Goal: Task Accomplishment & Management: Manage account settings

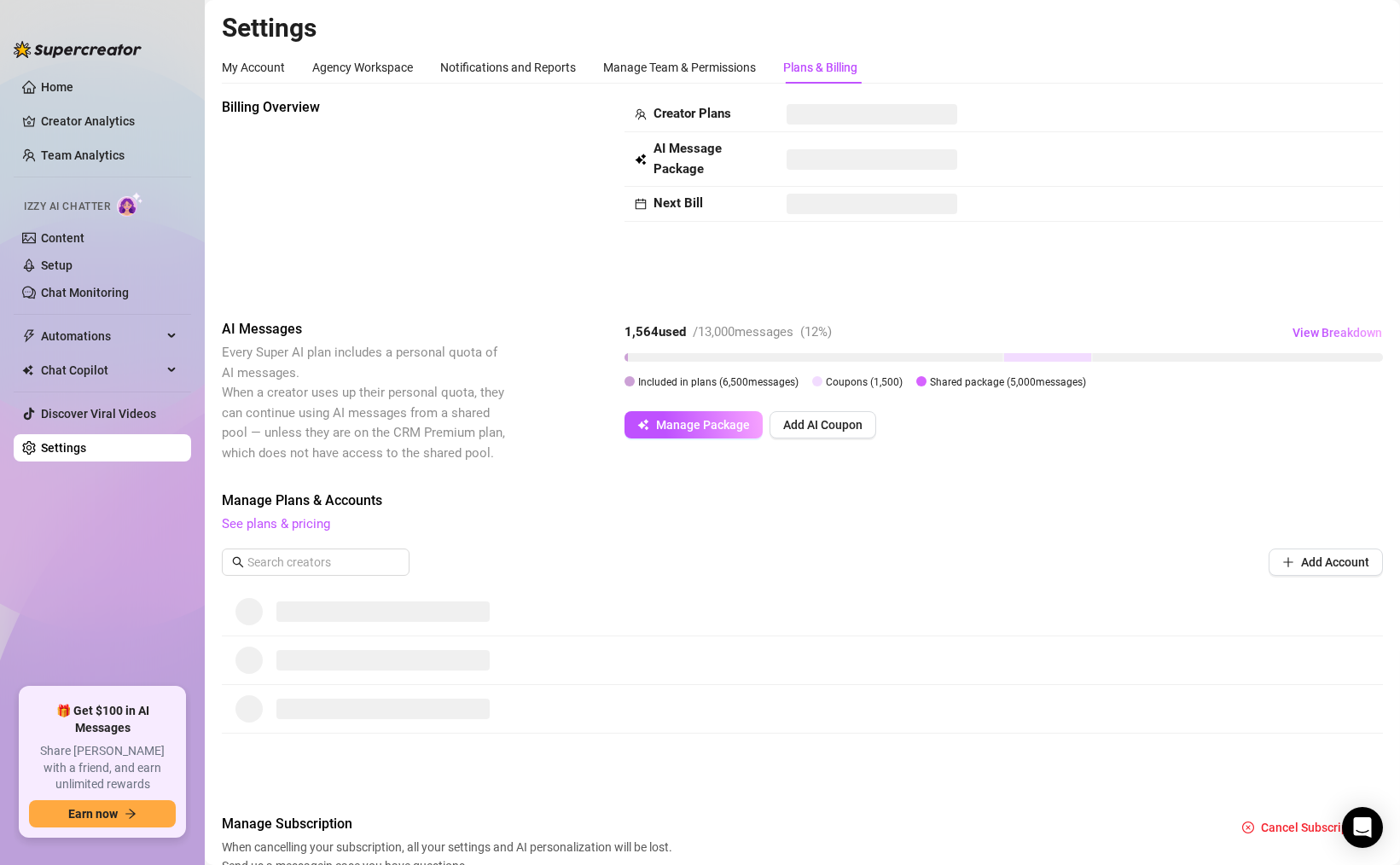
scroll to position [82, 0]
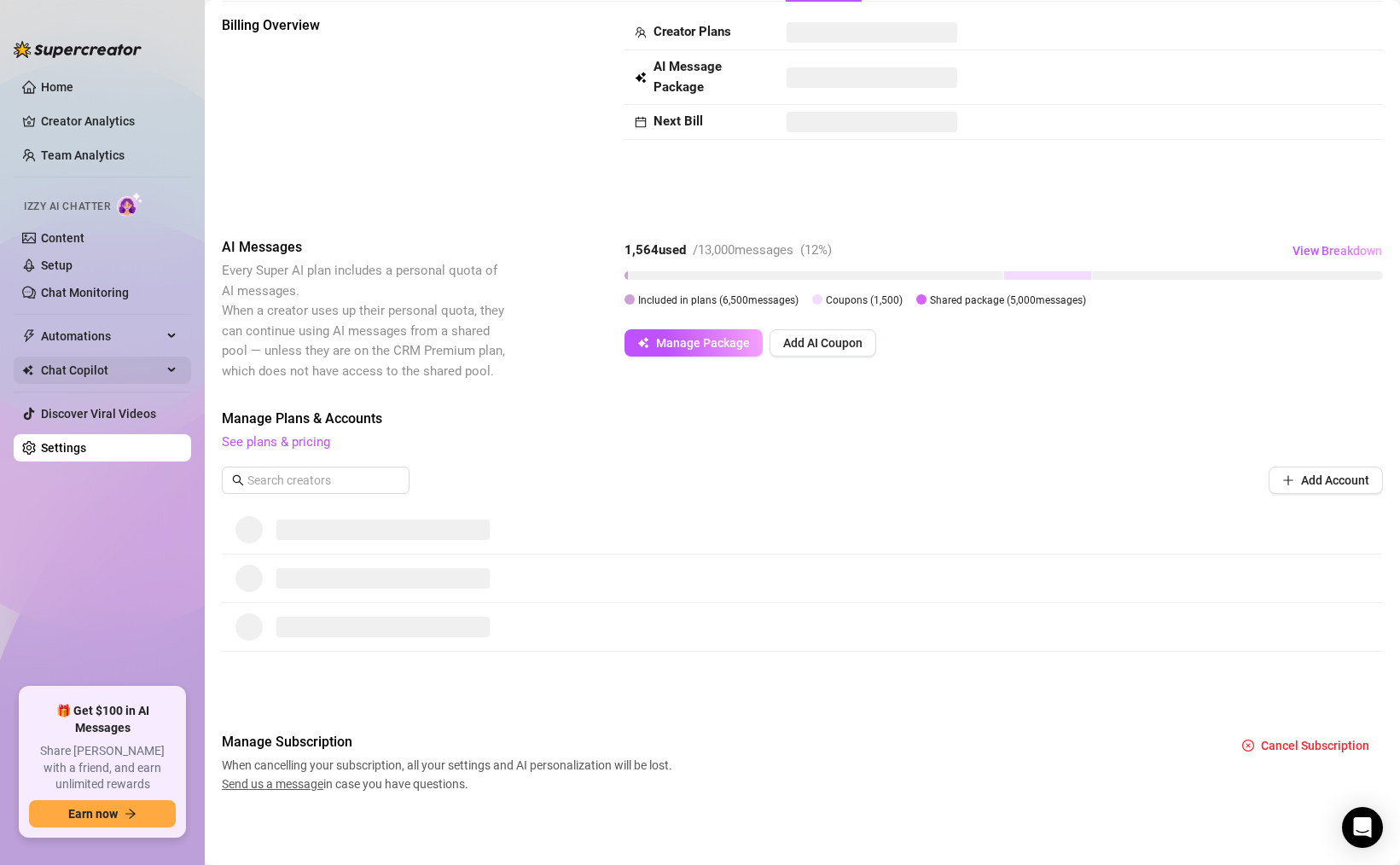
click at [78, 375] on span "Chat Copilot" at bounding box center [101, 370] width 121 height 27
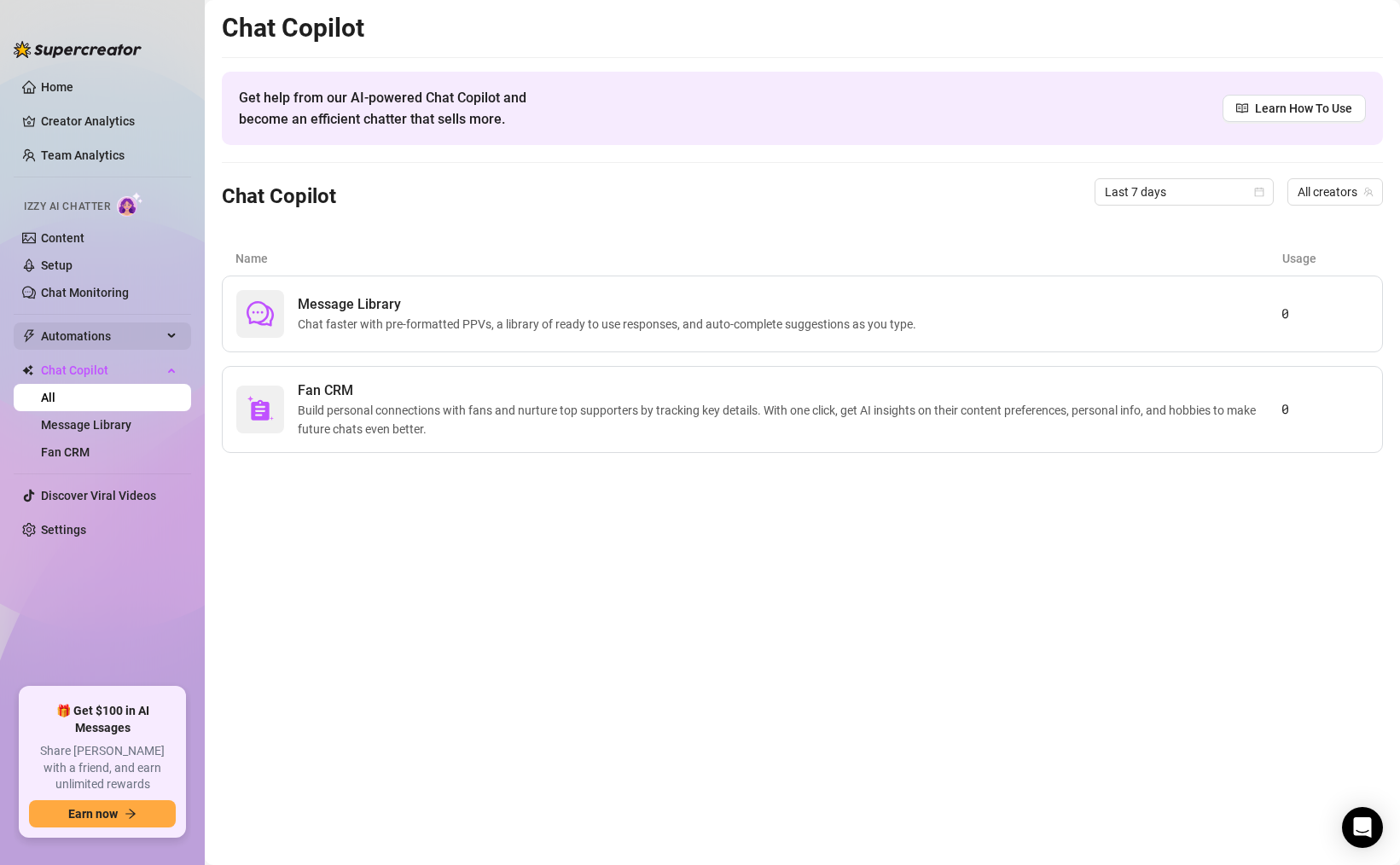
click at [97, 341] on span "Automations" at bounding box center [101, 335] width 121 height 27
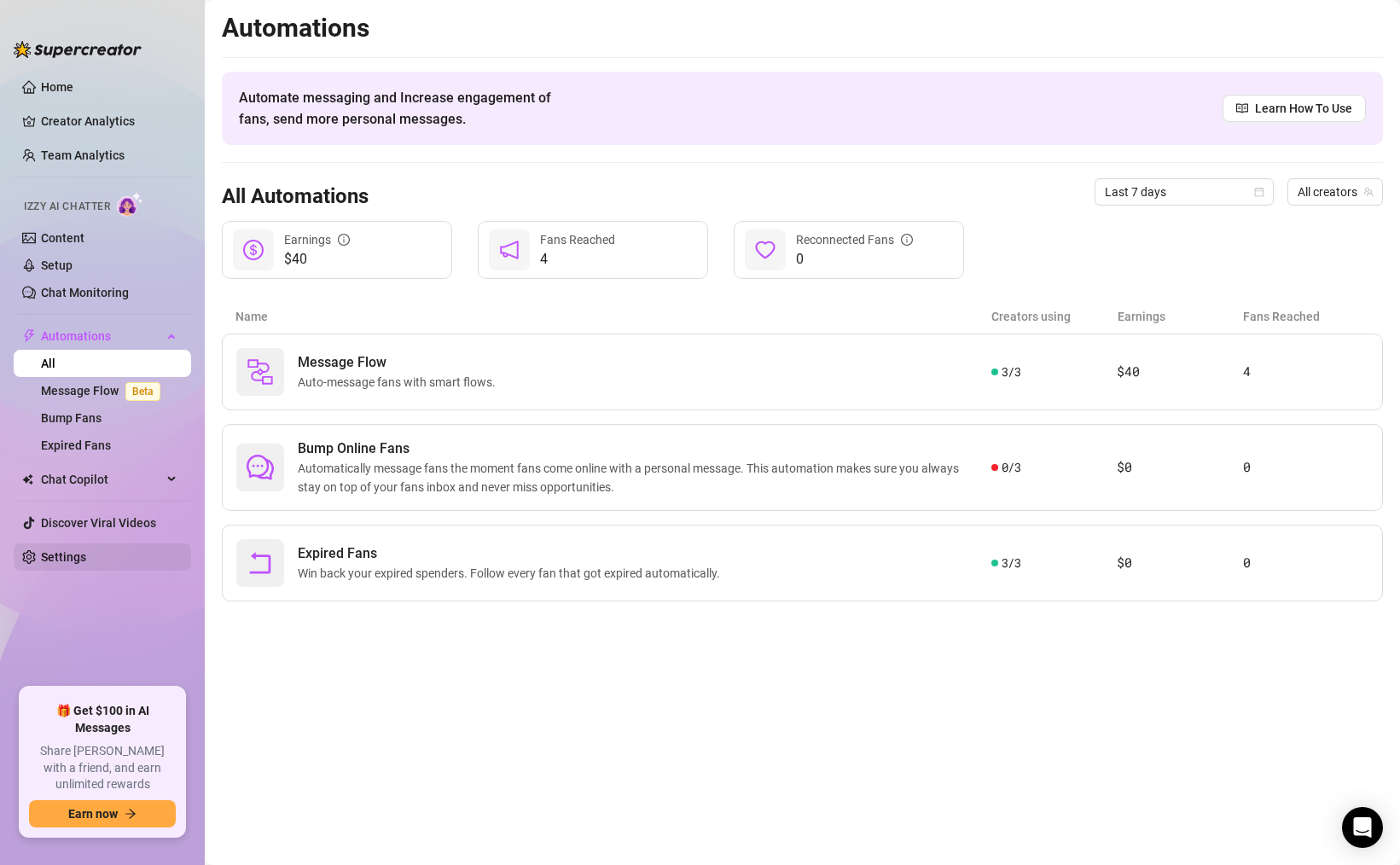
click at [54, 550] on link "Settings" at bounding box center [63, 557] width 46 height 14
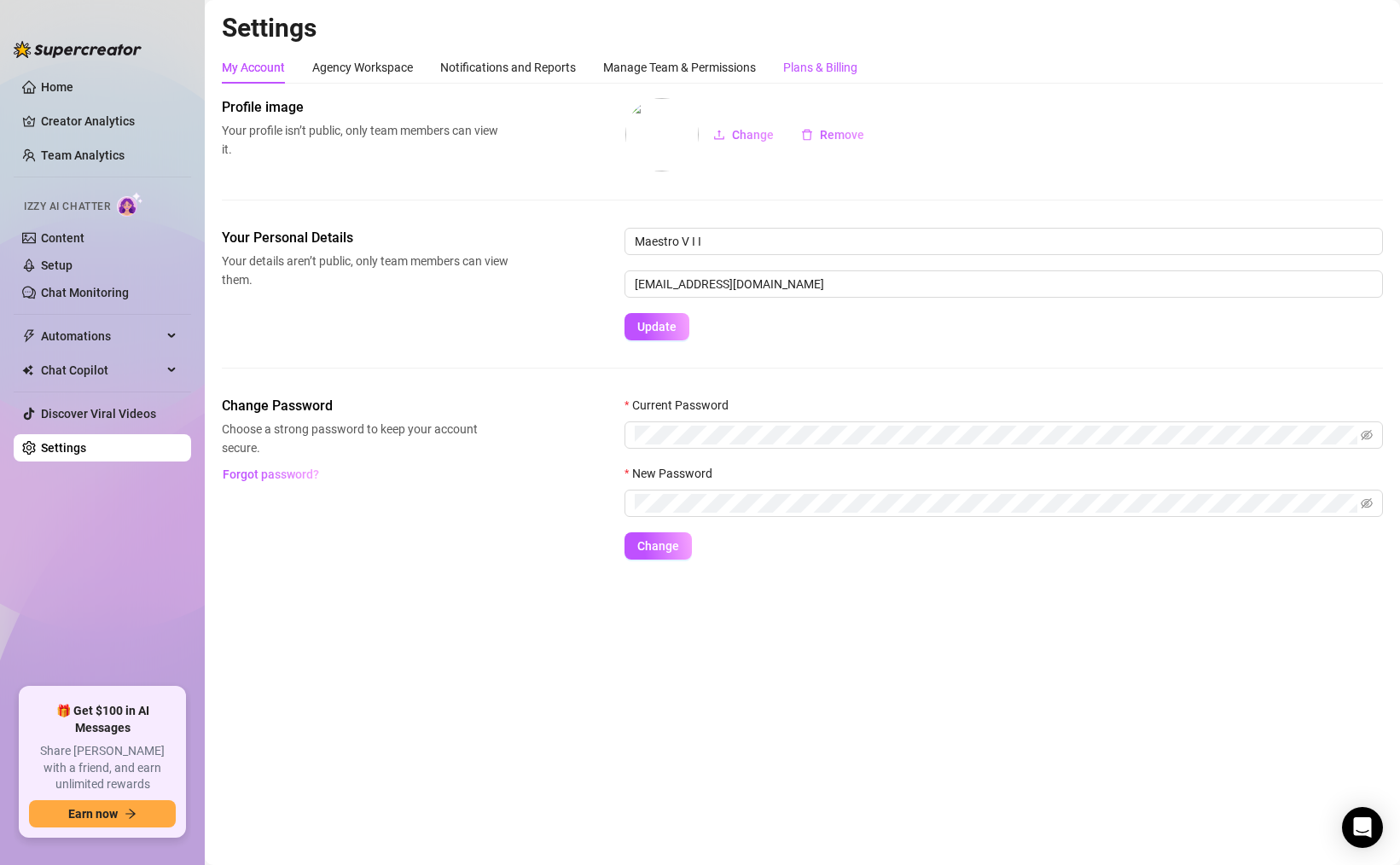
click at [808, 74] on div "Plans & Billing" at bounding box center [820, 67] width 74 height 19
